Goal: Information Seeking & Learning: Find specific fact

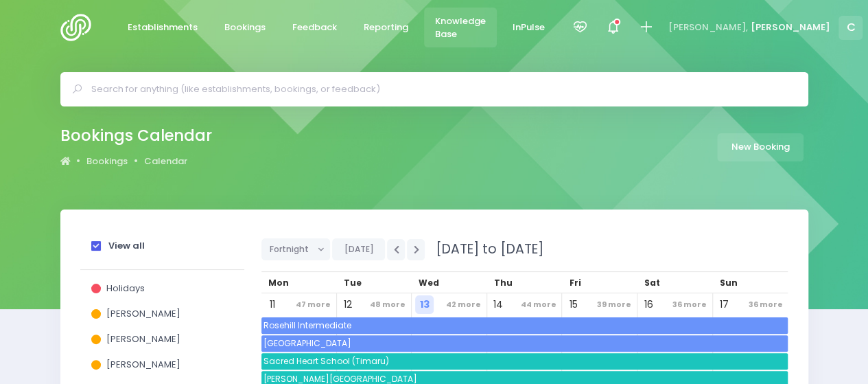
click at [468, 21] on span "Knowledge Base" at bounding box center [460, 27] width 51 height 27
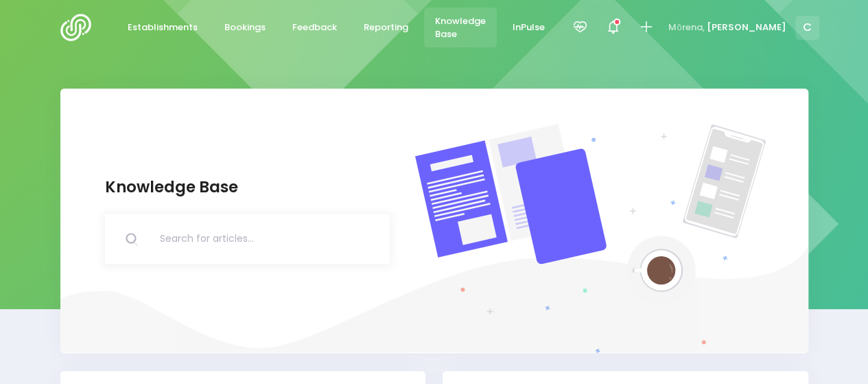
click at [287, 235] on input "text" at bounding box center [274, 238] width 232 height 49
type input "wellbeing"
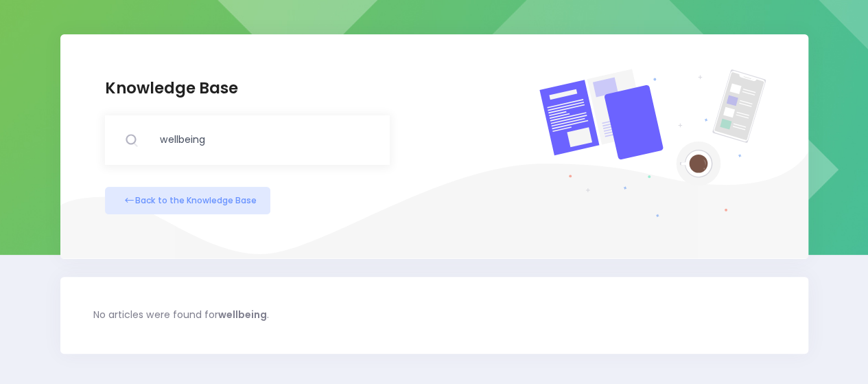
scroll to position [102, 0]
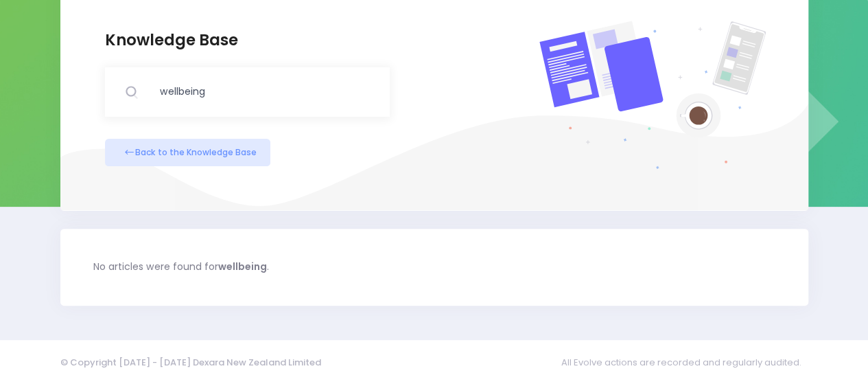
drag, startPoint x: 211, startPoint y: 89, endPoint x: 125, endPoint y: 95, distance: 85.9
click at [125, 95] on div "wellbeing" at bounding box center [247, 91] width 285 height 49
type input "cpr"
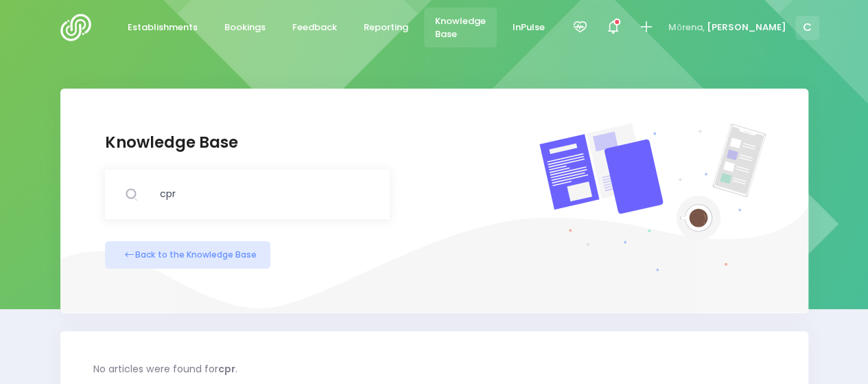
click at [77, 27] on img at bounding box center [79, 27] width 39 height 27
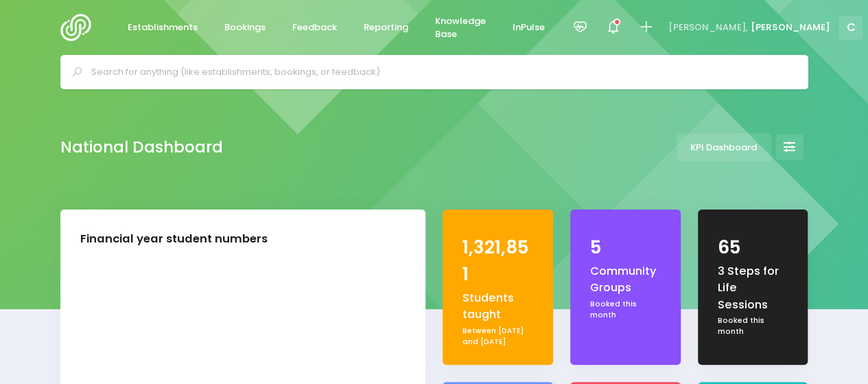
select select "5"
click at [171, 24] on span "Establishments" at bounding box center [163, 28] width 70 height 14
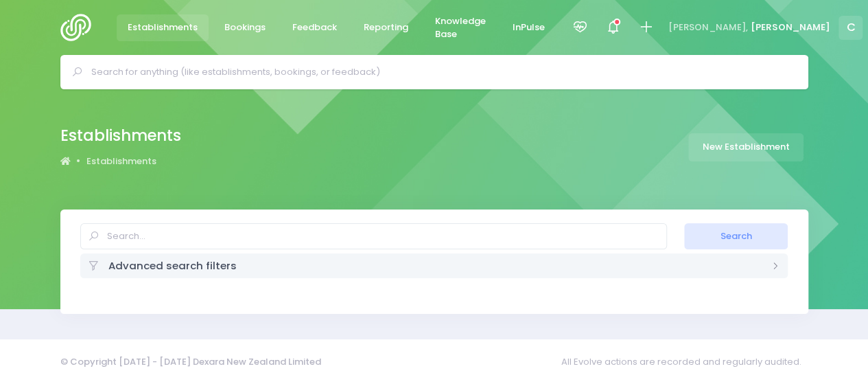
select select "20"
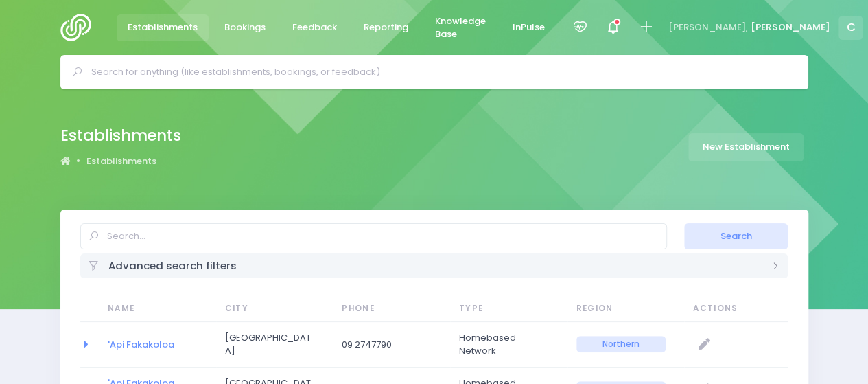
click at [572, 126] on div "Establishments Establishments New Establishment" at bounding box center [434, 147] width 782 height 50
select select "20"
click at [243, 23] on span "Bookings" at bounding box center [244, 28] width 41 height 14
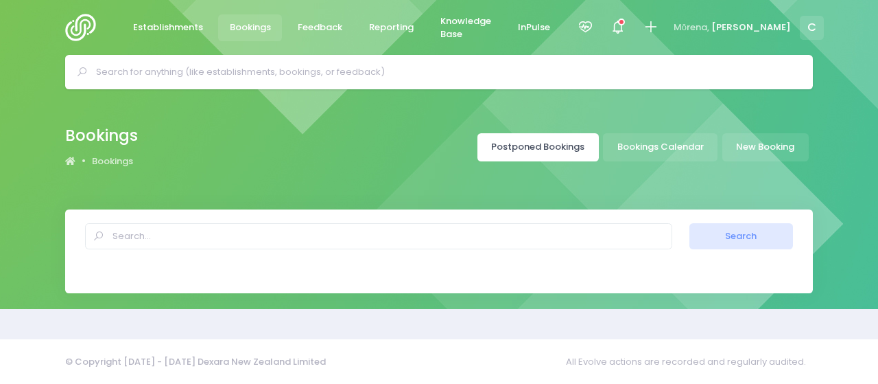
click at [532, 146] on link "Postponed Bookings" at bounding box center [538, 147] width 121 height 28
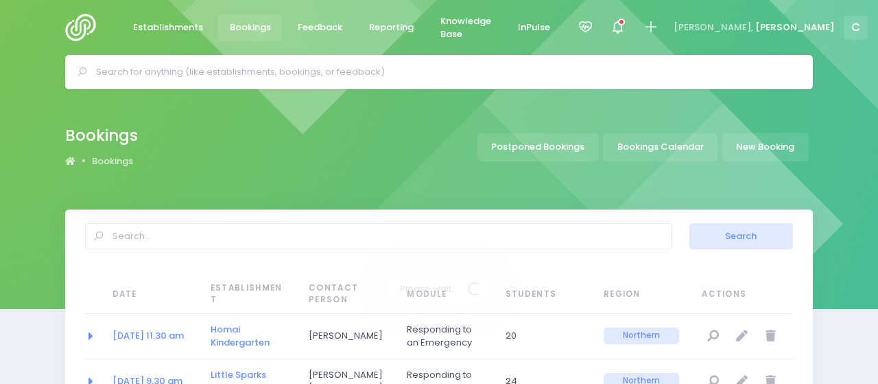
select select "20"
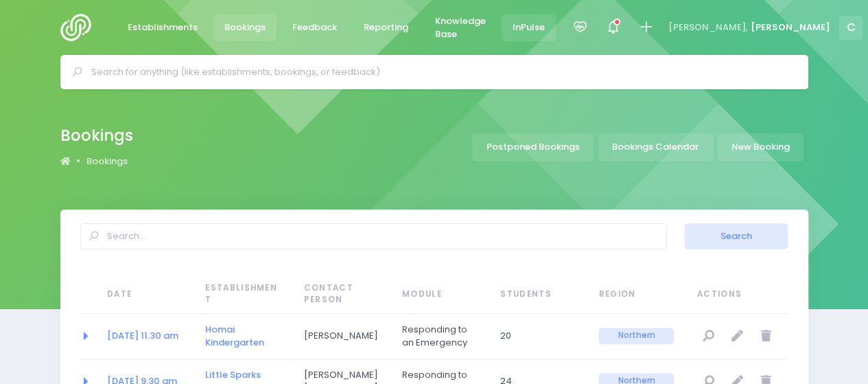
click at [545, 24] on span "InPulse" at bounding box center [529, 28] width 32 height 14
click at [80, 24] on img at bounding box center [79, 27] width 39 height 27
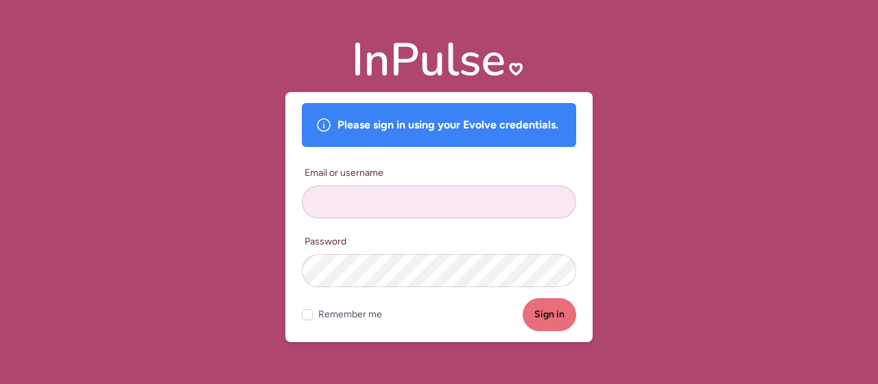
type input "carolinel"
click at [556, 318] on button "Sign in" at bounding box center [550, 314] width 54 height 33
